Goal: Task Accomplishment & Management: Complete application form

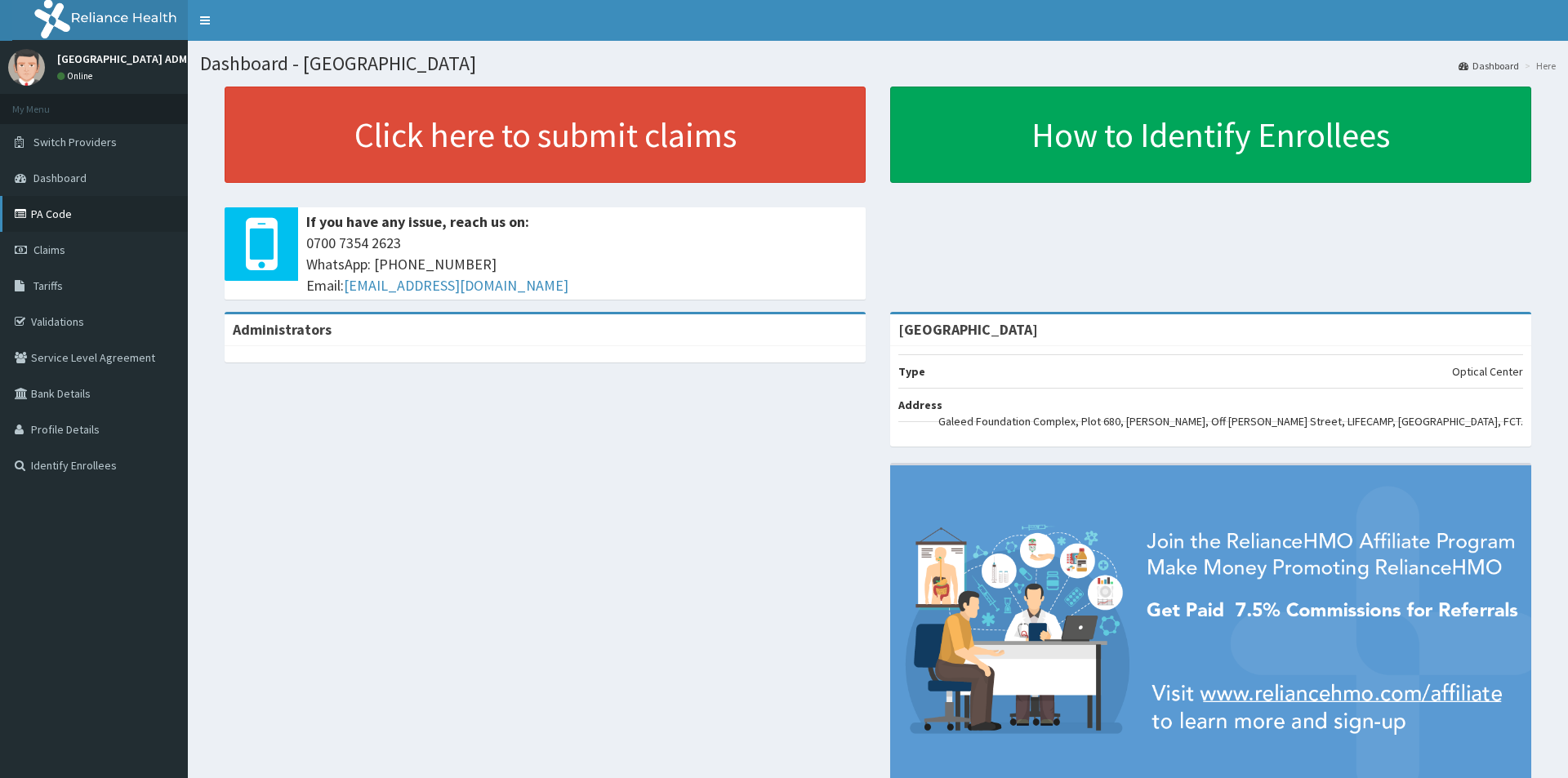
click at [47, 216] on link "PA Code" at bounding box center [93, 213] width 188 height 36
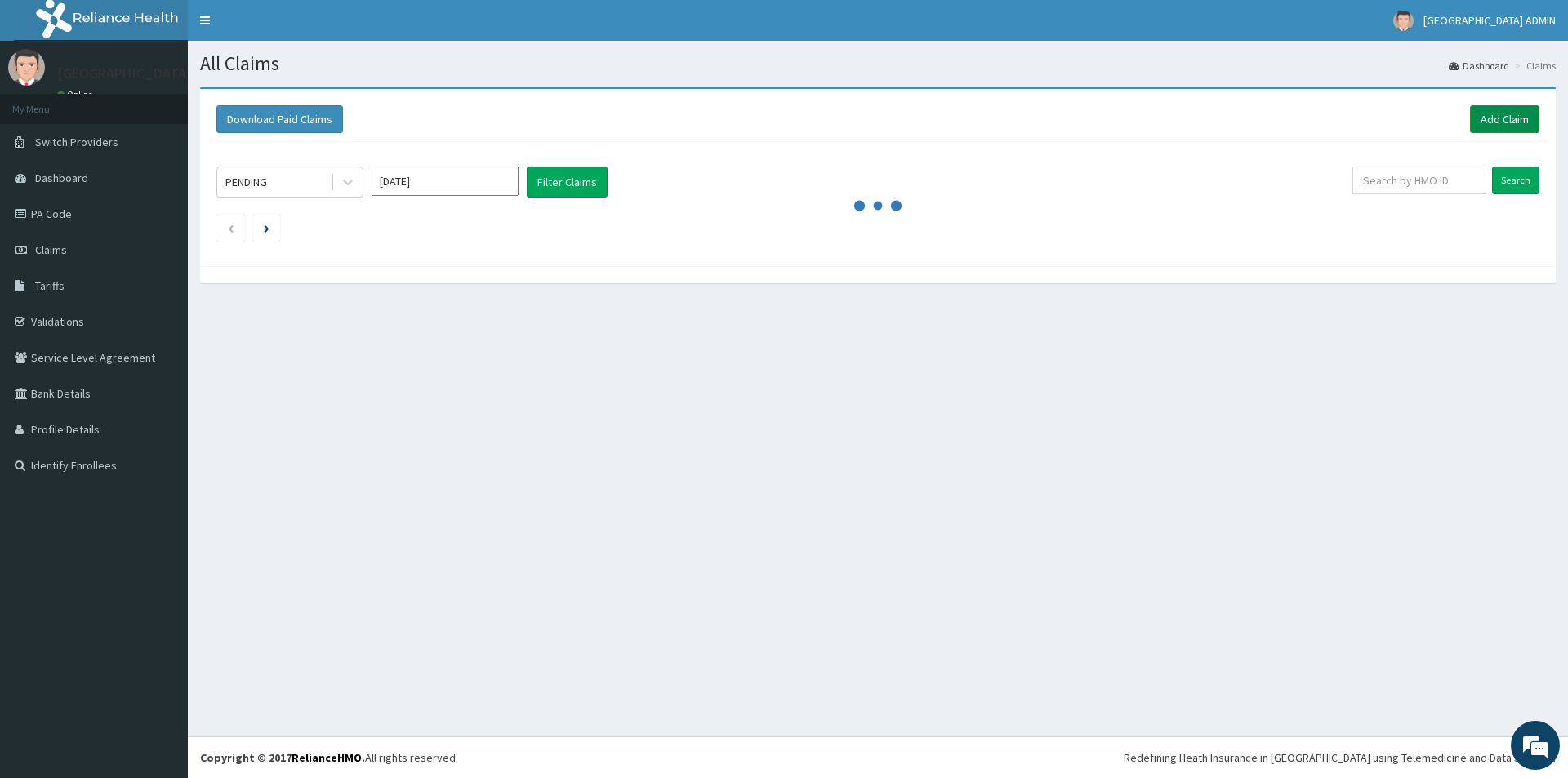
click at [1508, 114] on link "Add Claim" at bounding box center [1505, 119] width 69 height 28
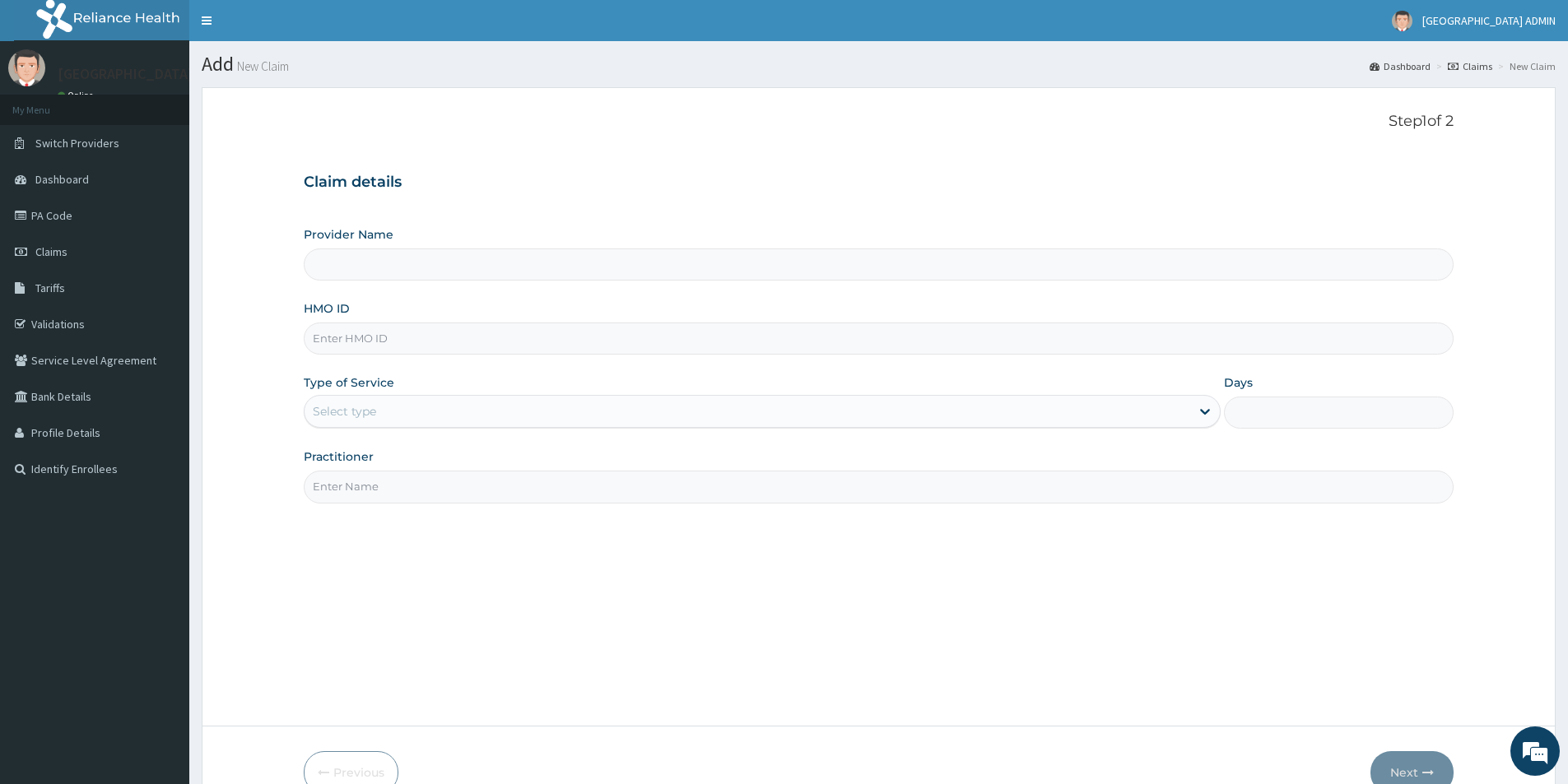
click at [604, 271] on input "Provider Name" at bounding box center [879, 264] width 1150 height 32
click at [529, 339] on input "HMO ID" at bounding box center [879, 338] width 1150 height 32
click at [480, 269] on input "Provider Name" at bounding box center [879, 264] width 1150 height 32
click at [470, 333] on input "HMO ID" at bounding box center [879, 338] width 1150 height 32
click at [470, 334] on input "HMO ID" at bounding box center [879, 338] width 1150 height 32
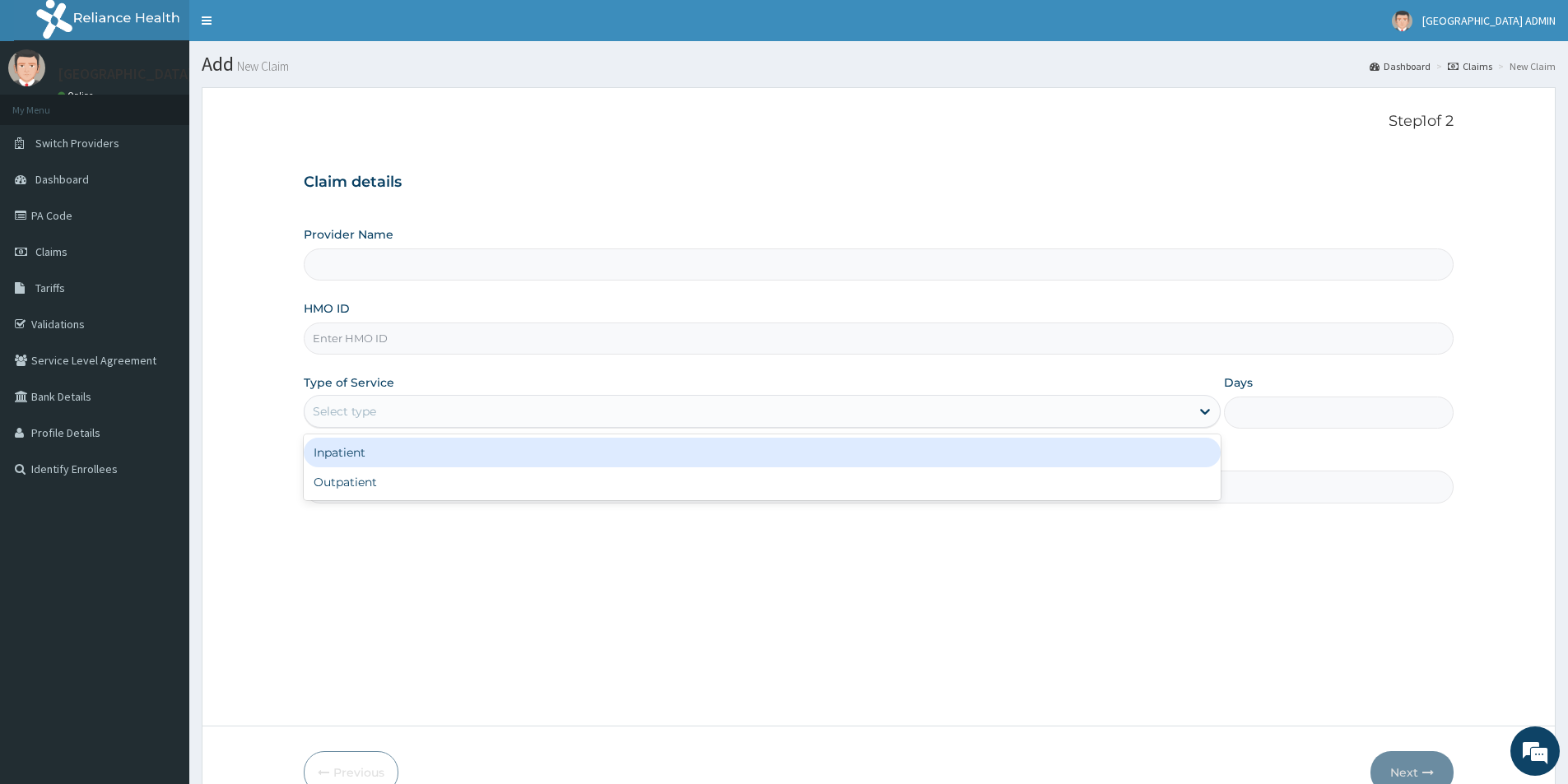
click at [662, 400] on div "Select type" at bounding box center [747, 411] width 885 height 26
type input "[GEOGRAPHIC_DATA]"
click at [483, 377] on div "Type of Service option Inpatient focused, 1 of 2. 2 results available. Use Up a…" at bounding box center [762, 401] width 917 height 54
click at [453, 403] on div "Select type" at bounding box center [747, 411] width 885 height 26
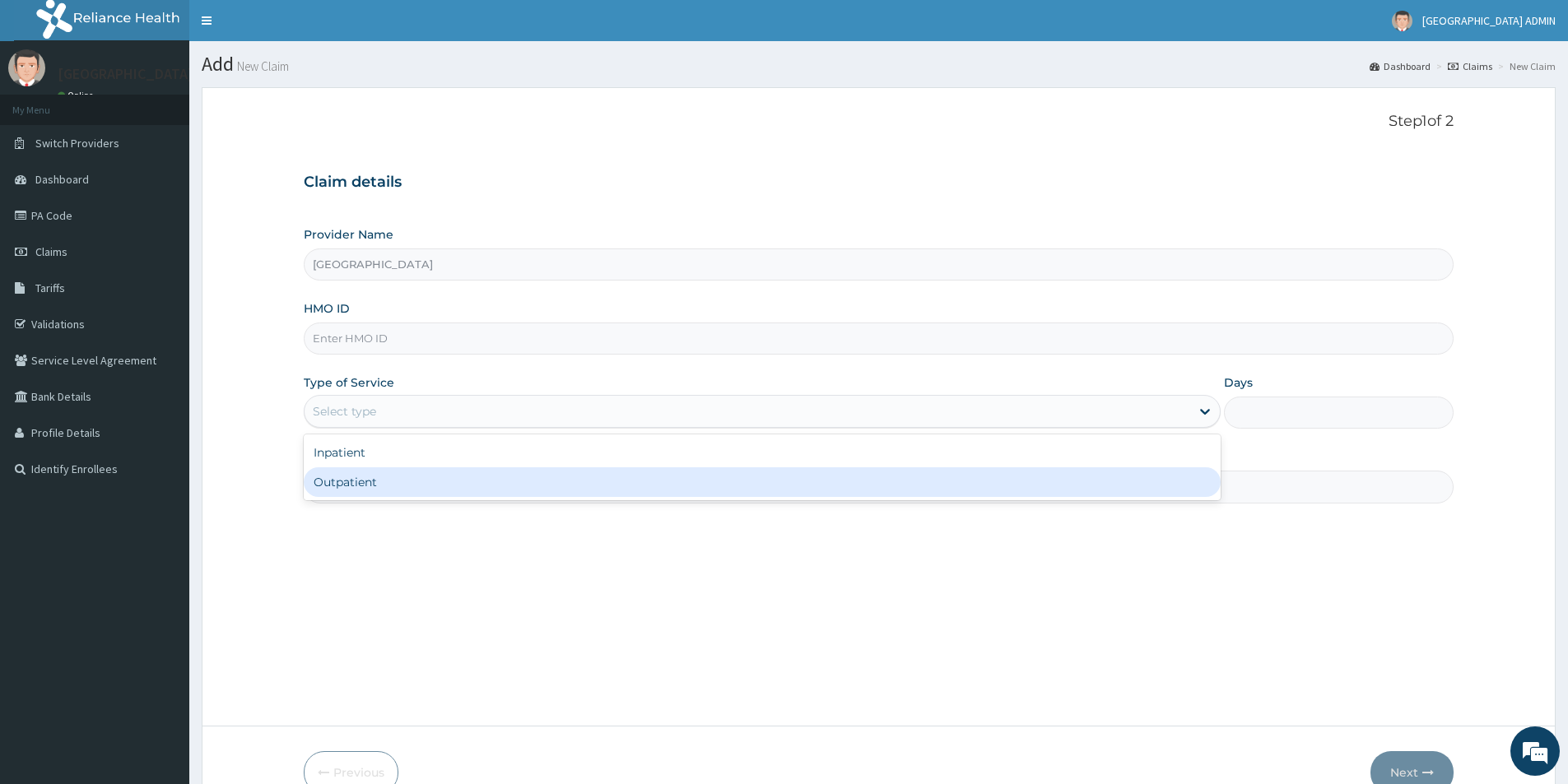
click at [402, 482] on div "Outpatient" at bounding box center [762, 482] width 917 height 30
type input "1"
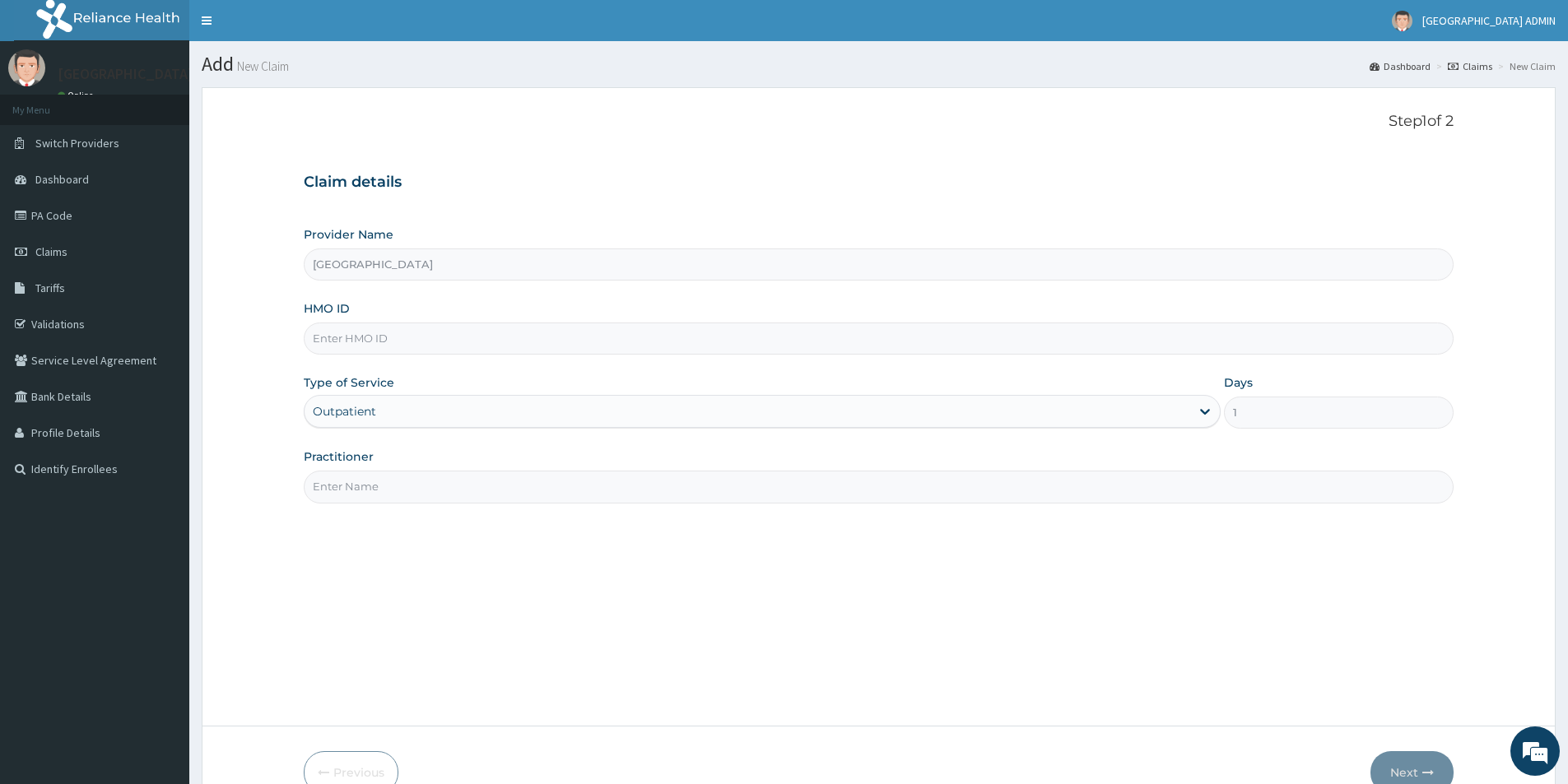
click at [402, 482] on input "Practitioner" at bounding box center [879, 486] width 1150 height 32
type input "DR CHARLES"
click at [595, 335] on input "HMO ID" at bounding box center [879, 338] width 1150 height 32
type input "ENP/10574/C"
click at [620, 578] on div "Step 1 of 2 Claim details Provider Name ROYAL EYE HOSPITAL HMO ID ENP/10574/C T…" at bounding box center [879, 406] width 1150 height 588
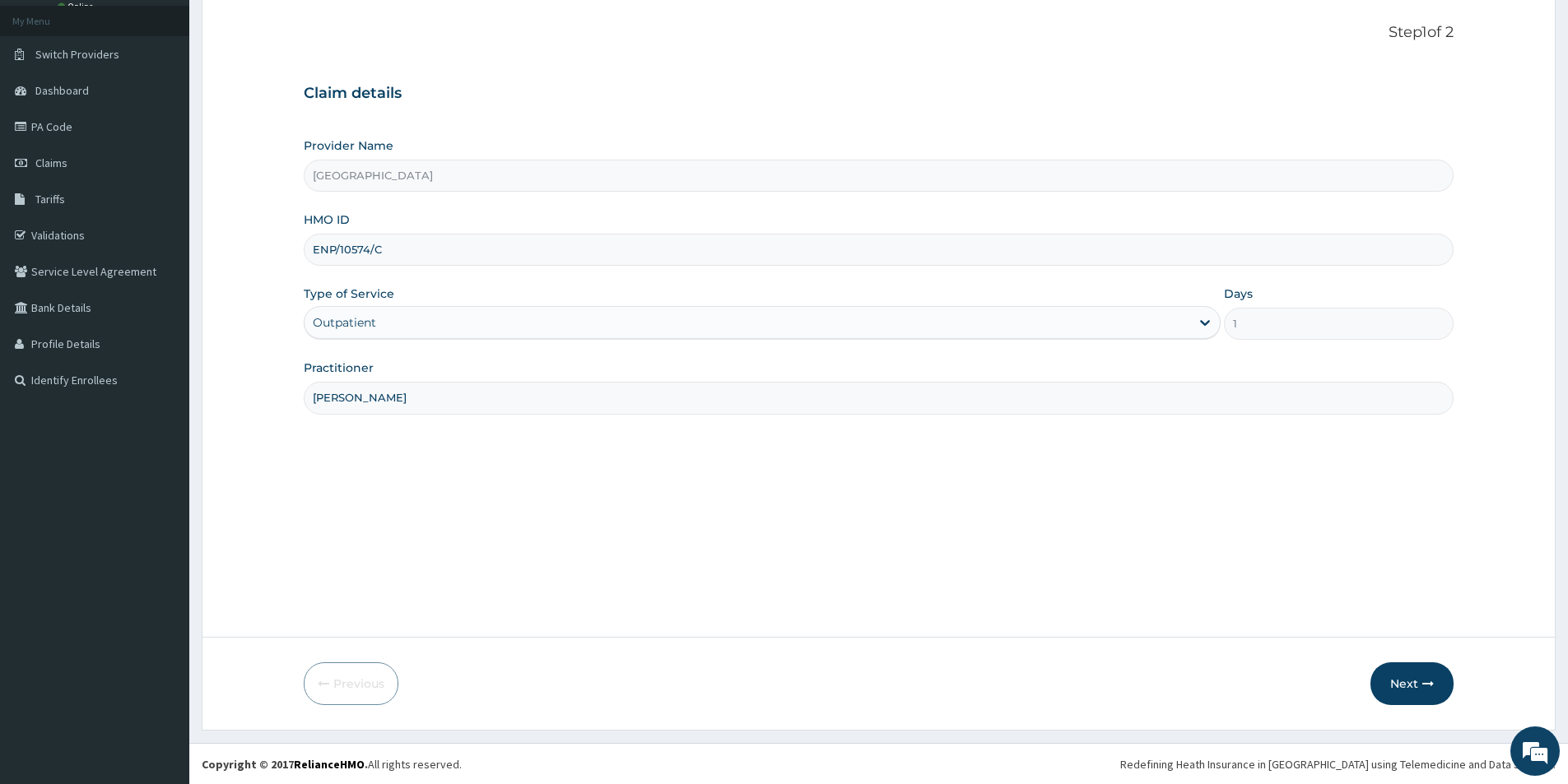
scroll to position [90, 0]
click at [1430, 683] on icon "button" at bounding box center [1428, 683] width 12 height 12
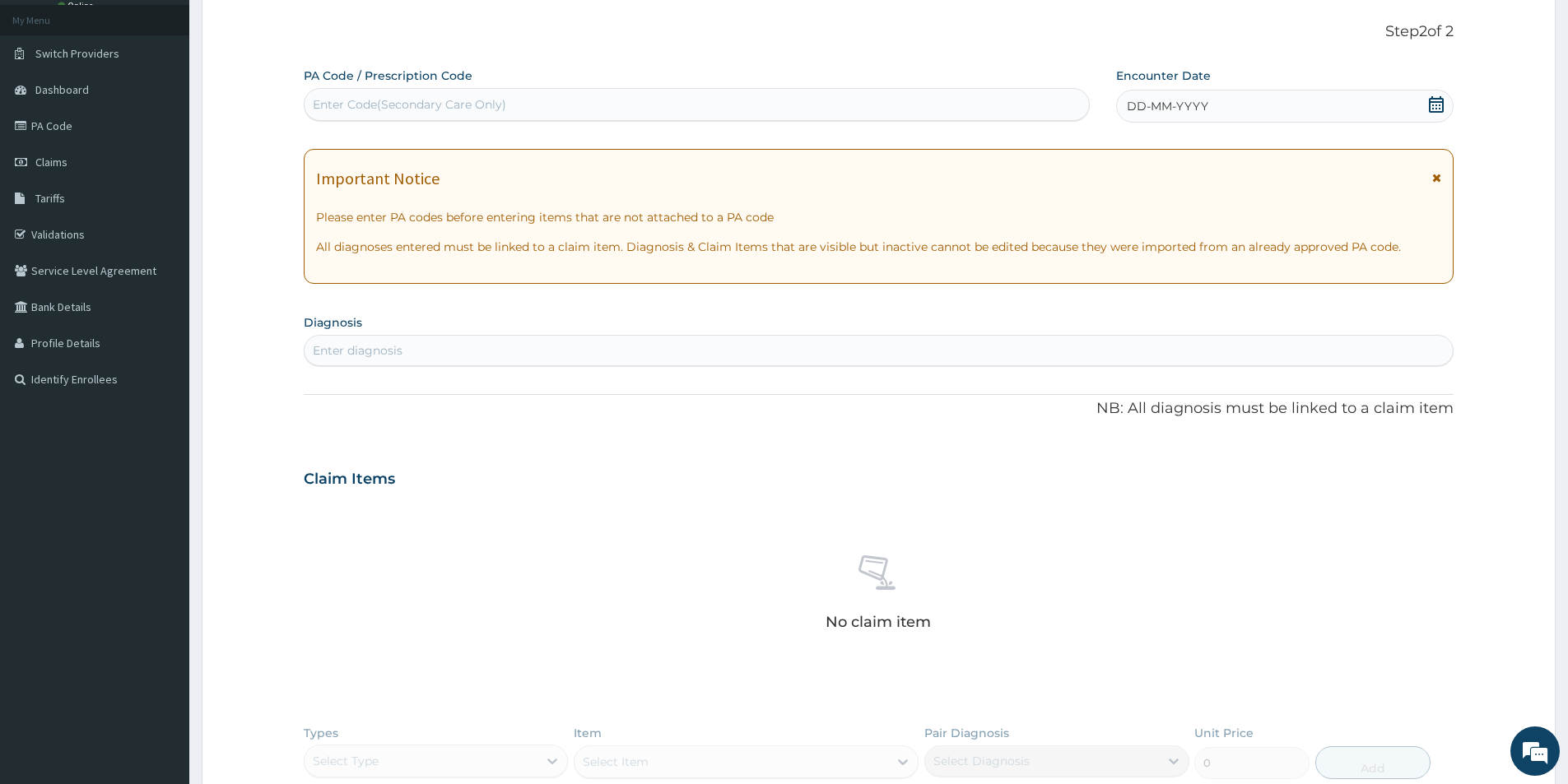
click at [528, 110] on div "Enter Code(Secondary Care Only)" at bounding box center [696, 104] width 784 height 26
click at [523, 101] on div "Enter Code(Secondary Care Only)" at bounding box center [696, 104] width 784 height 26
drag, startPoint x: 523, startPoint y: 101, endPoint x: 399, endPoint y: 111, distance: 124.4
click at [399, 111] on div "Enter Code(Secondary Care Only)" at bounding box center [410, 104] width 194 height 16
paste input "PA/4C8284"
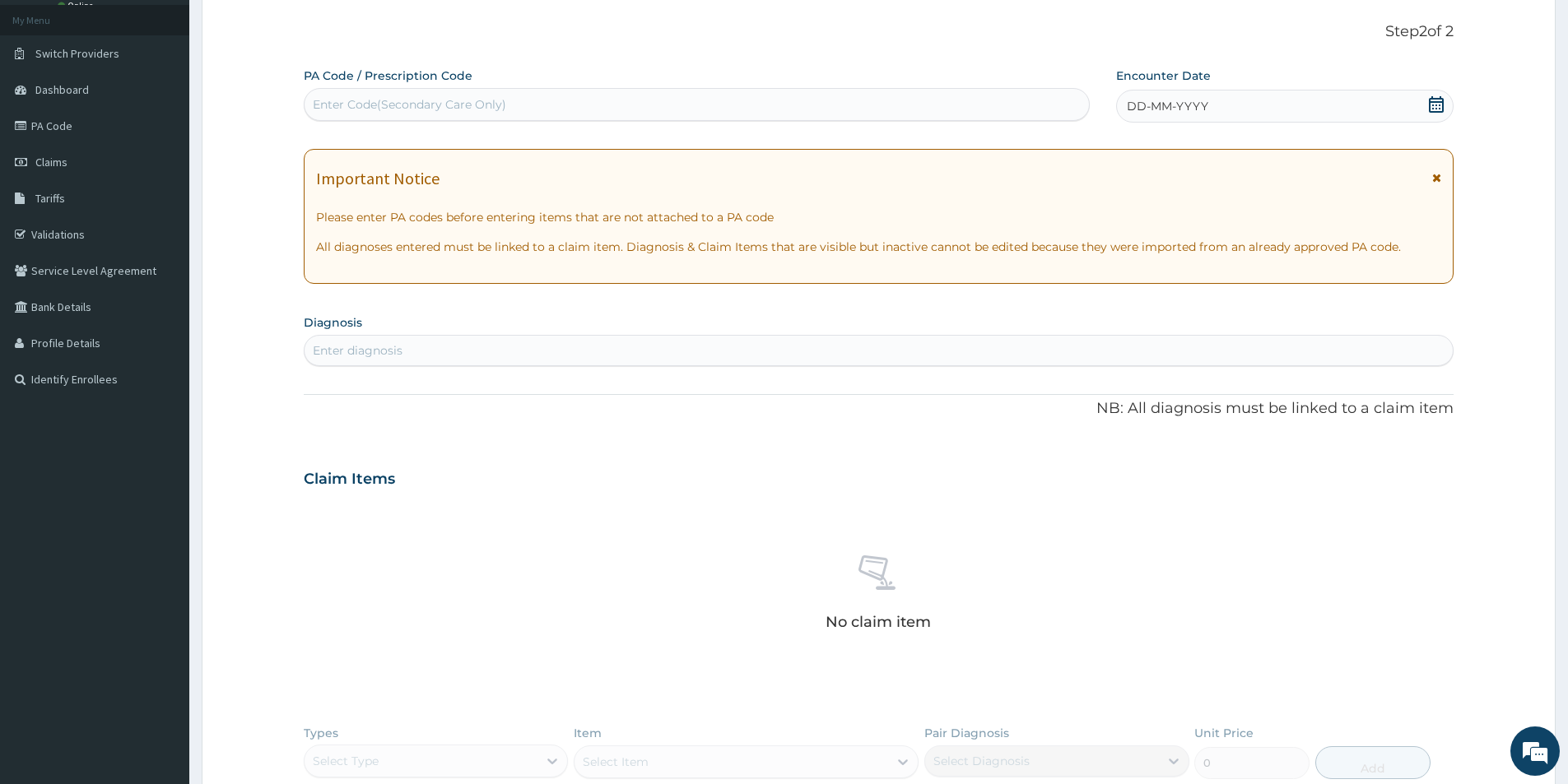
type input "PA/4C8284"
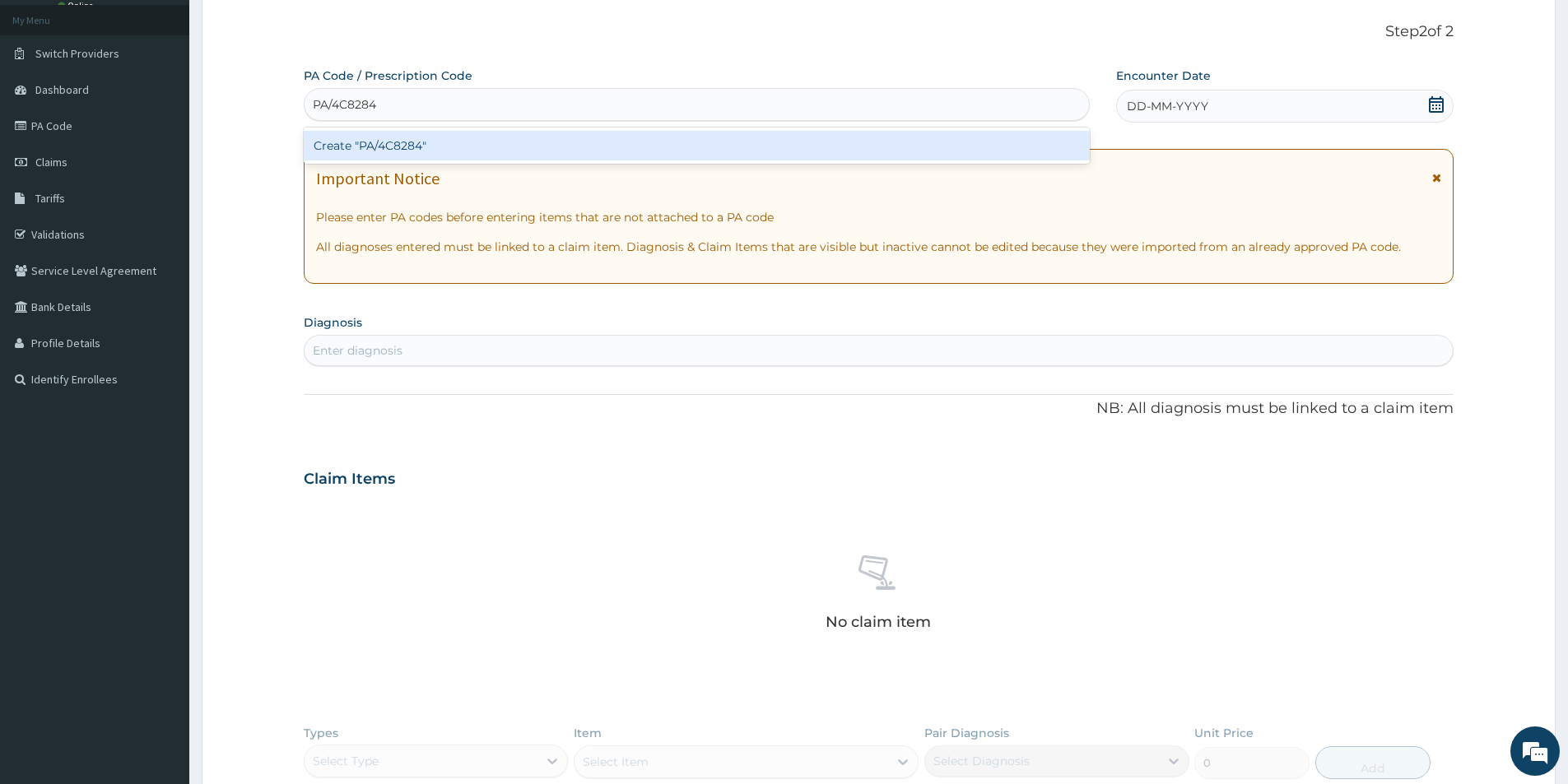
click at [400, 149] on div "Create "PA/4C8284"" at bounding box center [696, 145] width 786 height 30
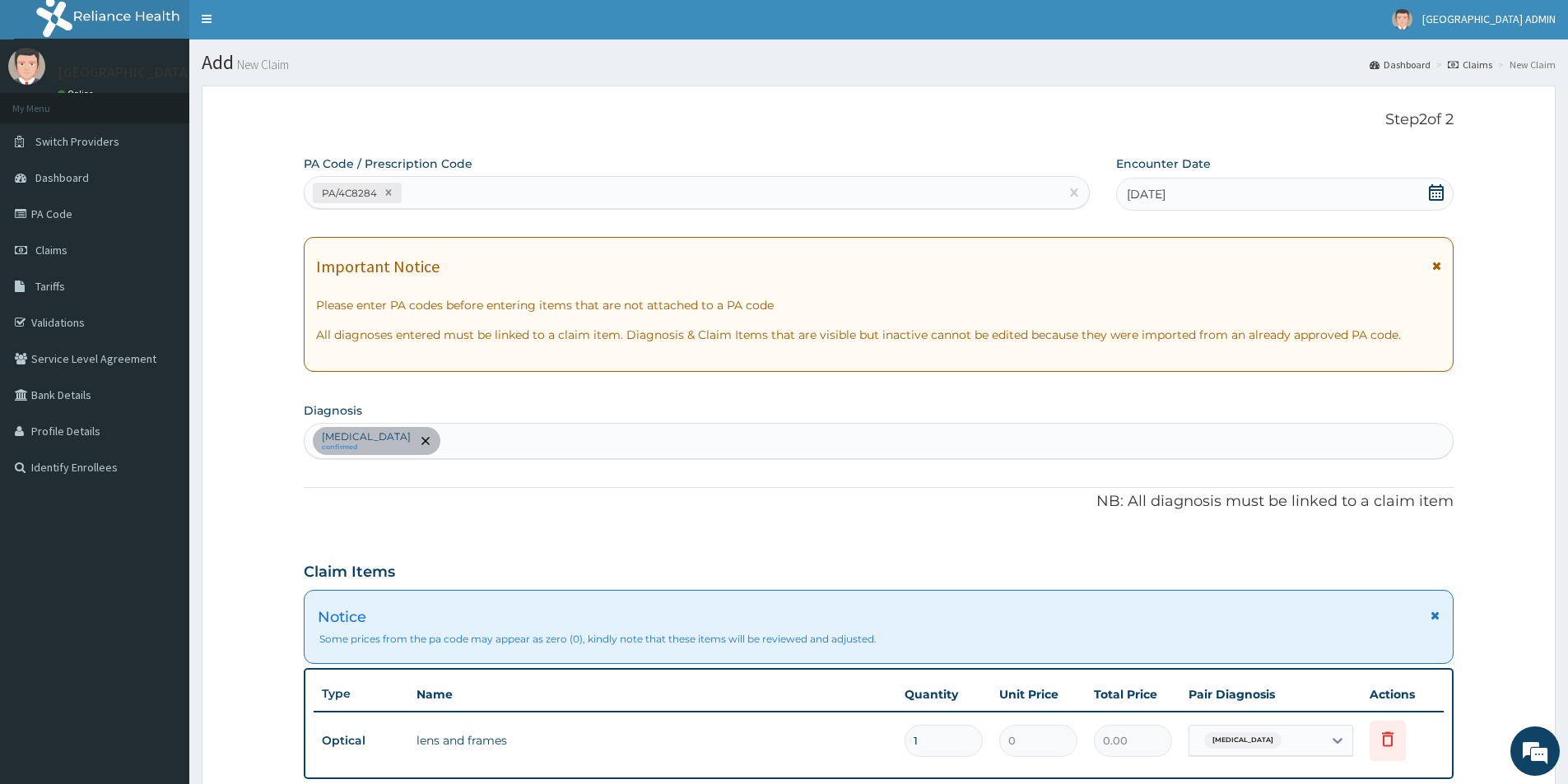
scroll to position [0, 0]
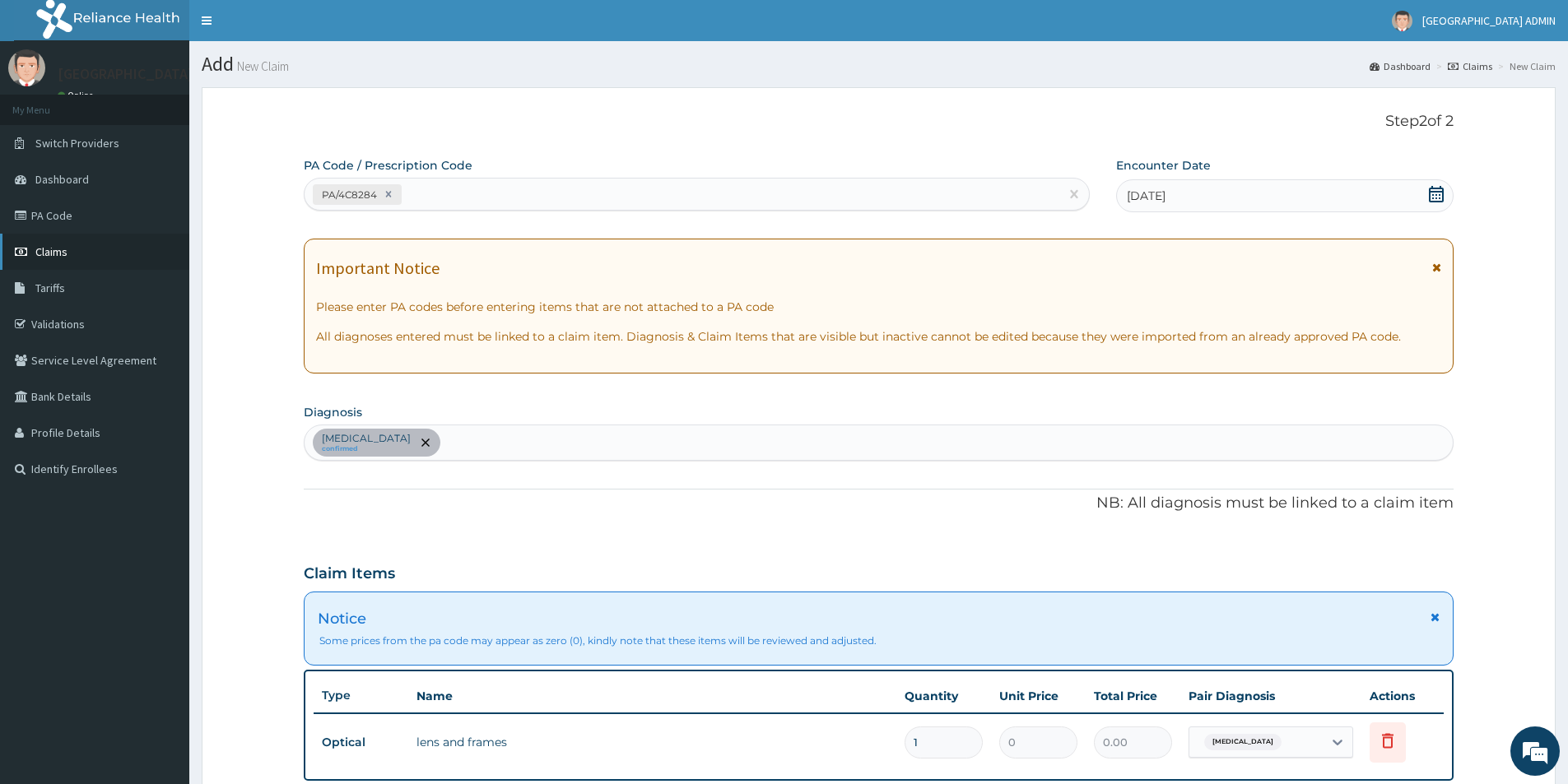
click at [80, 241] on link "Claims" at bounding box center [94, 251] width 189 height 36
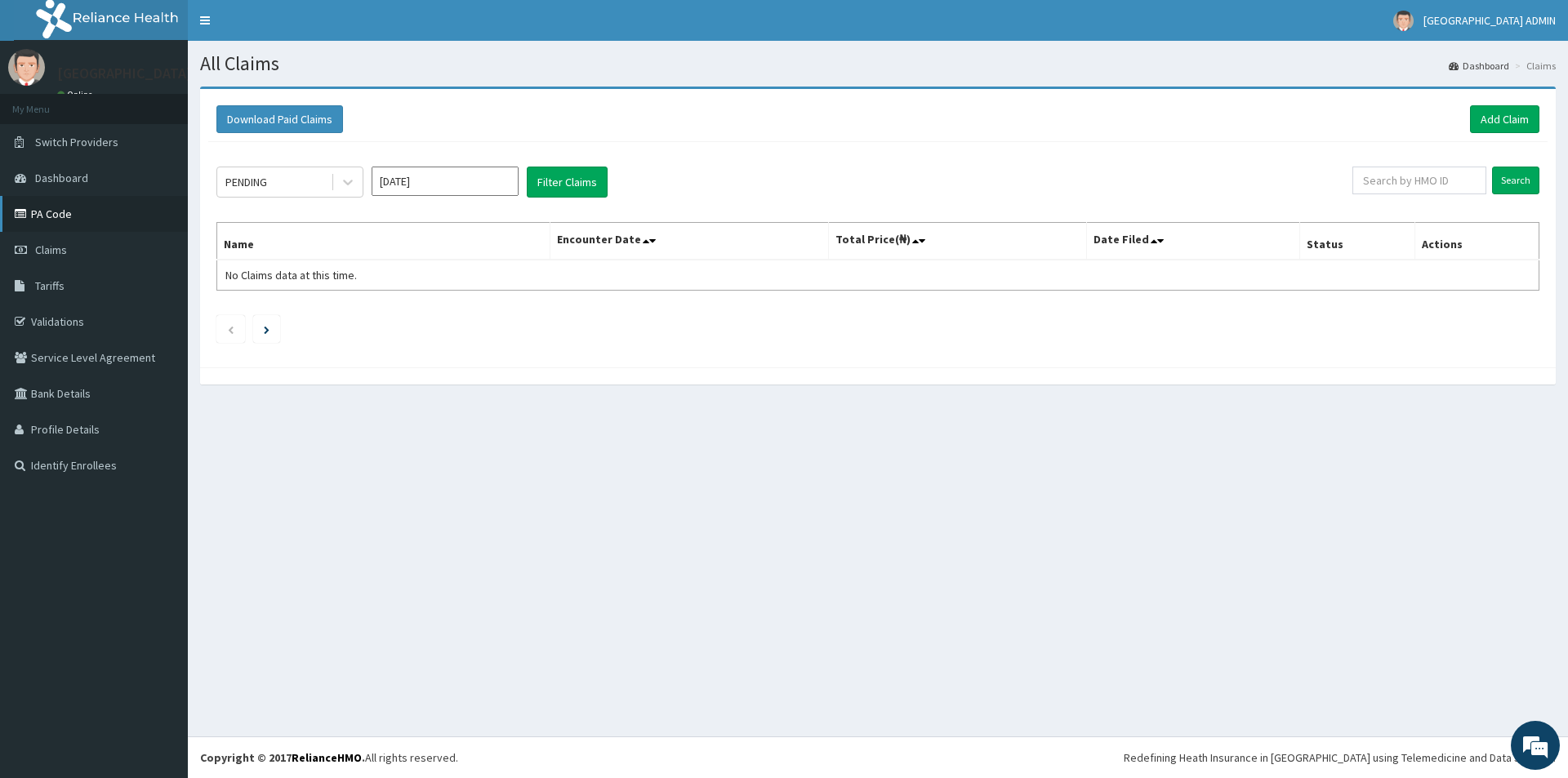
click at [97, 201] on link "PA Code" at bounding box center [93, 213] width 188 height 36
